Goal: Task Accomplishment & Management: Use online tool/utility

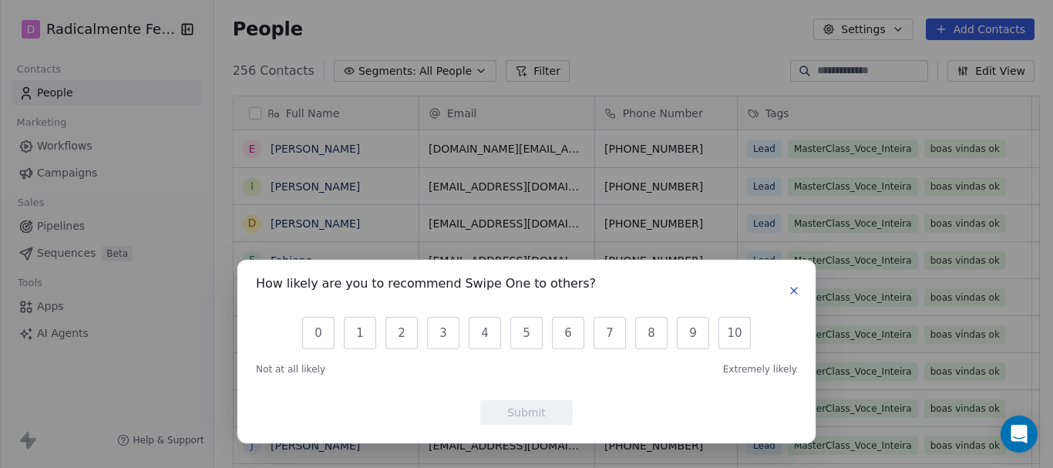
scroll to position [12, 12]
click at [791, 289] on icon "button" at bounding box center [793, 290] width 12 height 12
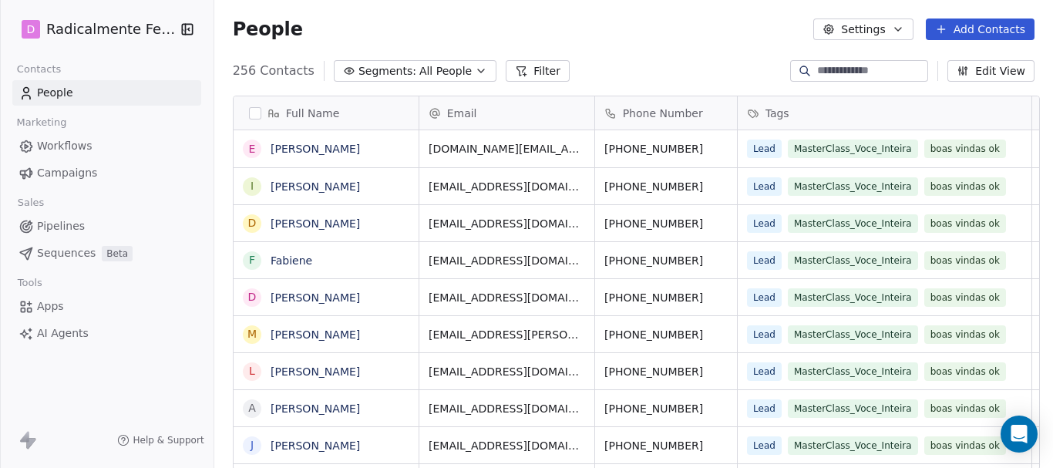
click at [50, 306] on span "Apps" at bounding box center [50, 306] width 27 height 16
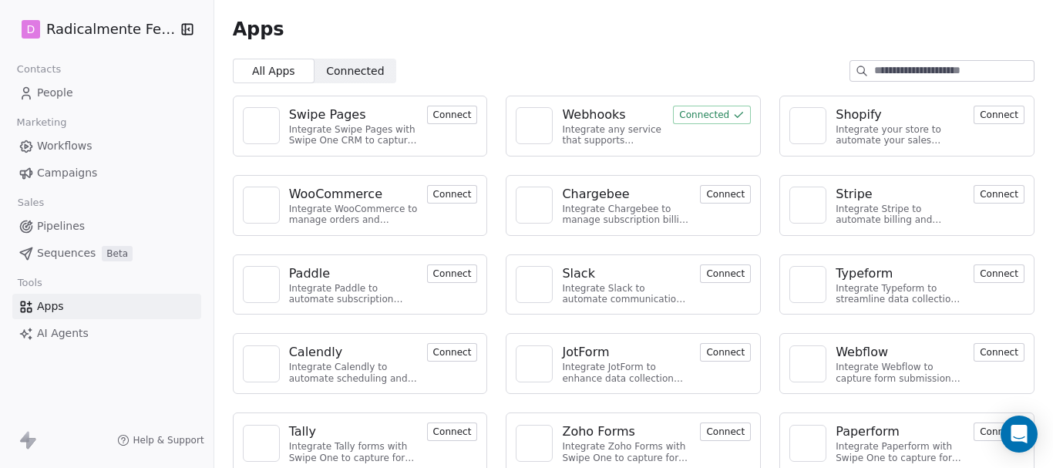
click at [341, 76] on span "Connected" at bounding box center [355, 71] width 58 height 16
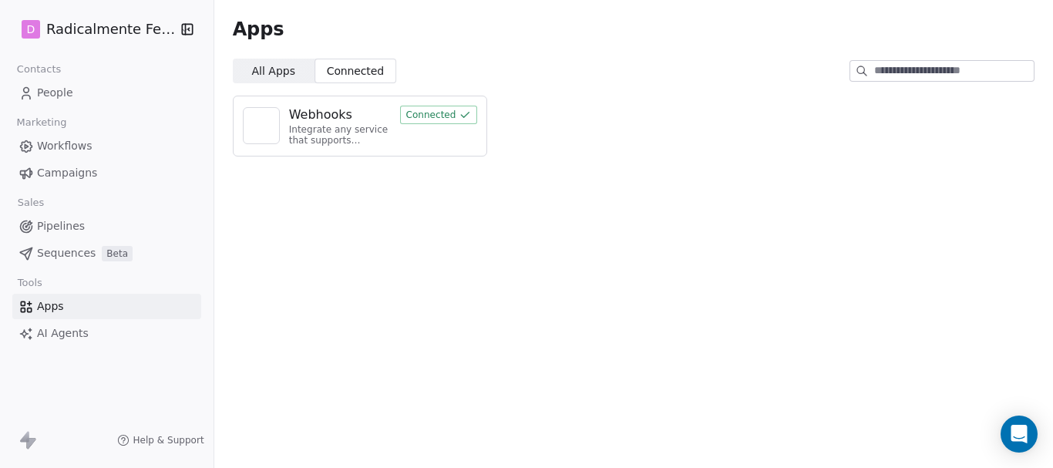
click at [334, 114] on div "Webhooks" at bounding box center [320, 115] width 63 height 18
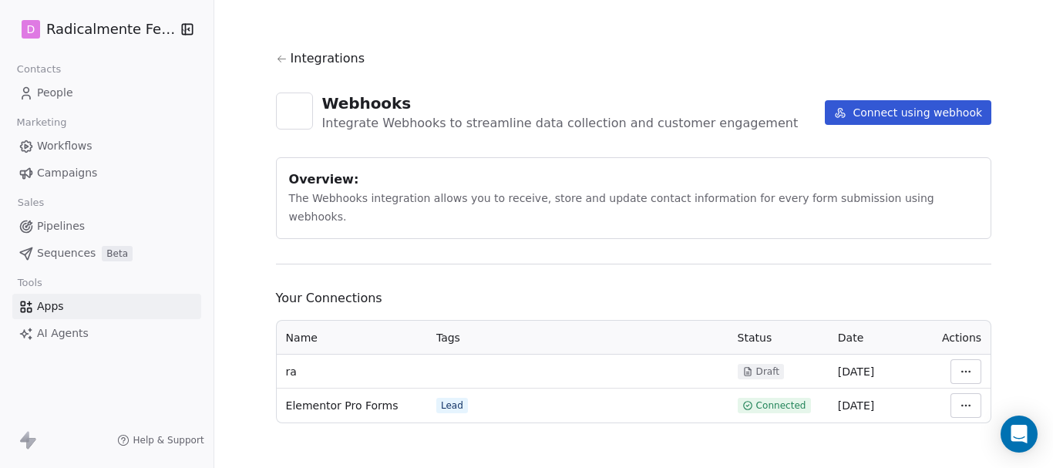
click at [956, 389] on html "D Radicalmente Feminina Contacts People Marketing Workflows Campaigns Sales Pip…" at bounding box center [526, 234] width 1053 height 468
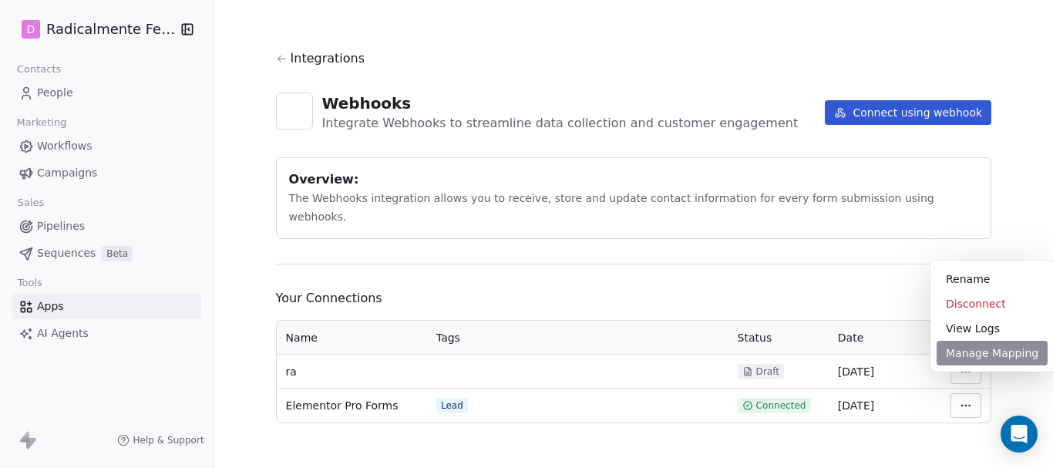
click at [972, 354] on div "Manage Mapping" at bounding box center [991, 353] width 111 height 25
